Goal: Find specific page/section: Find specific page/section

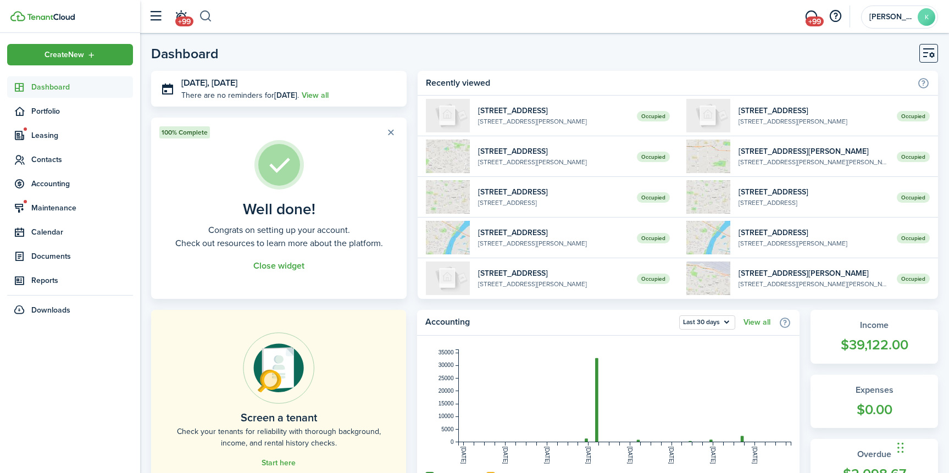
click at [206, 9] on button "button" at bounding box center [206, 16] width 14 height 19
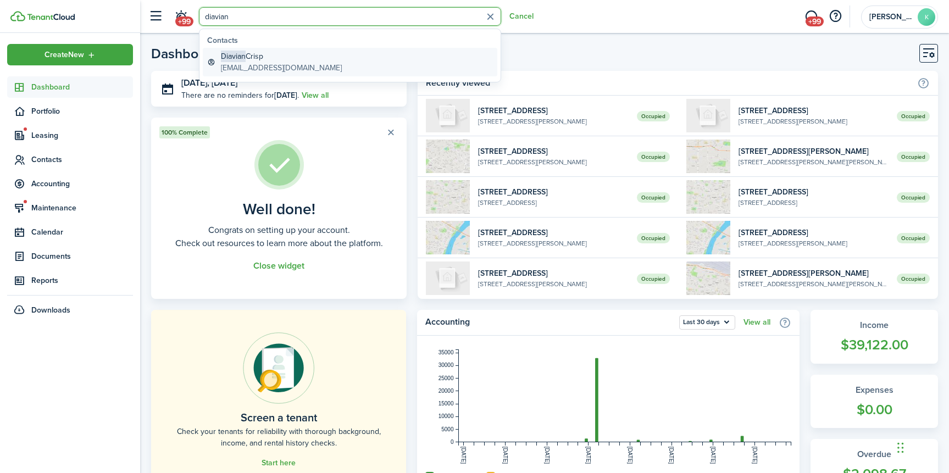
type input "diavian"
click at [279, 56] on global-search-item-title "[PERSON_NAME]" at bounding box center [281, 57] width 121 height 12
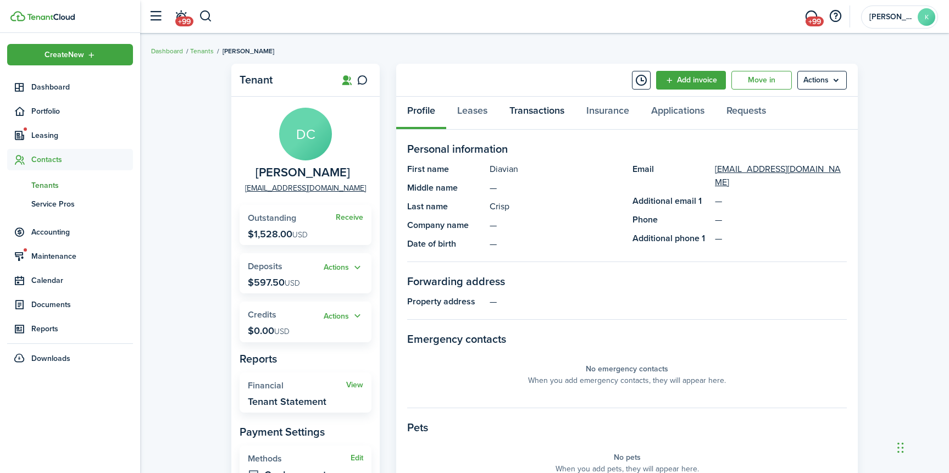
click at [515, 118] on link "Transactions" at bounding box center [536, 113] width 77 height 33
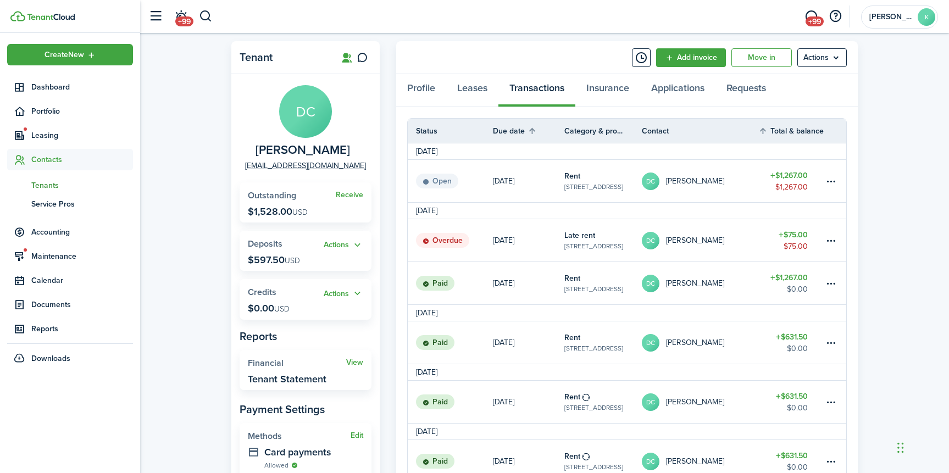
scroll to position [24, 0]
click at [201, 19] on button "button" at bounding box center [206, 16] width 14 height 19
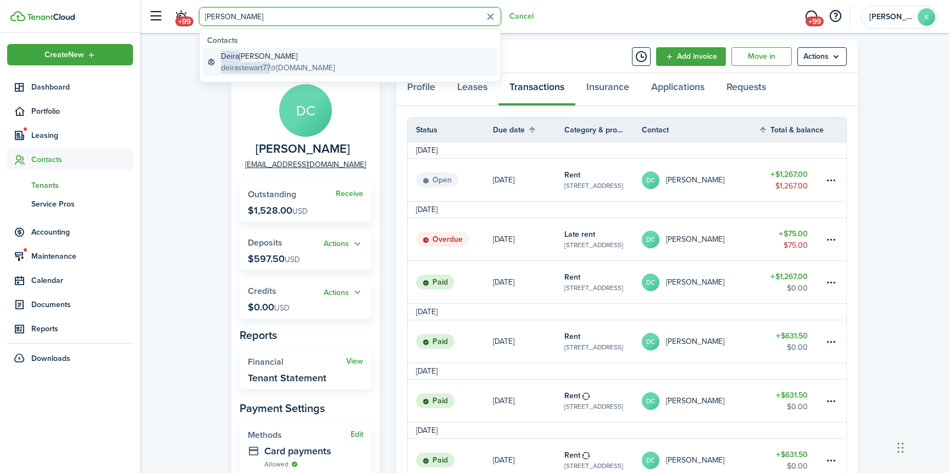
type input "[PERSON_NAME]"
click at [312, 69] on link "[PERSON_NAME] deirastewart77 @[DOMAIN_NAME]" at bounding box center [350, 62] width 295 height 29
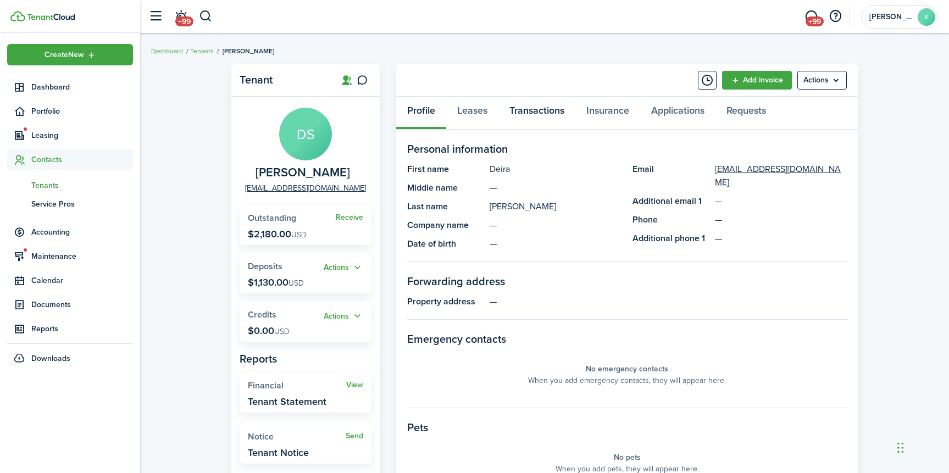
click at [522, 125] on link "Transactions" at bounding box center [536, 113] width 77 height 33
